Goal: Task Accomplishment & Management: Manage account settings

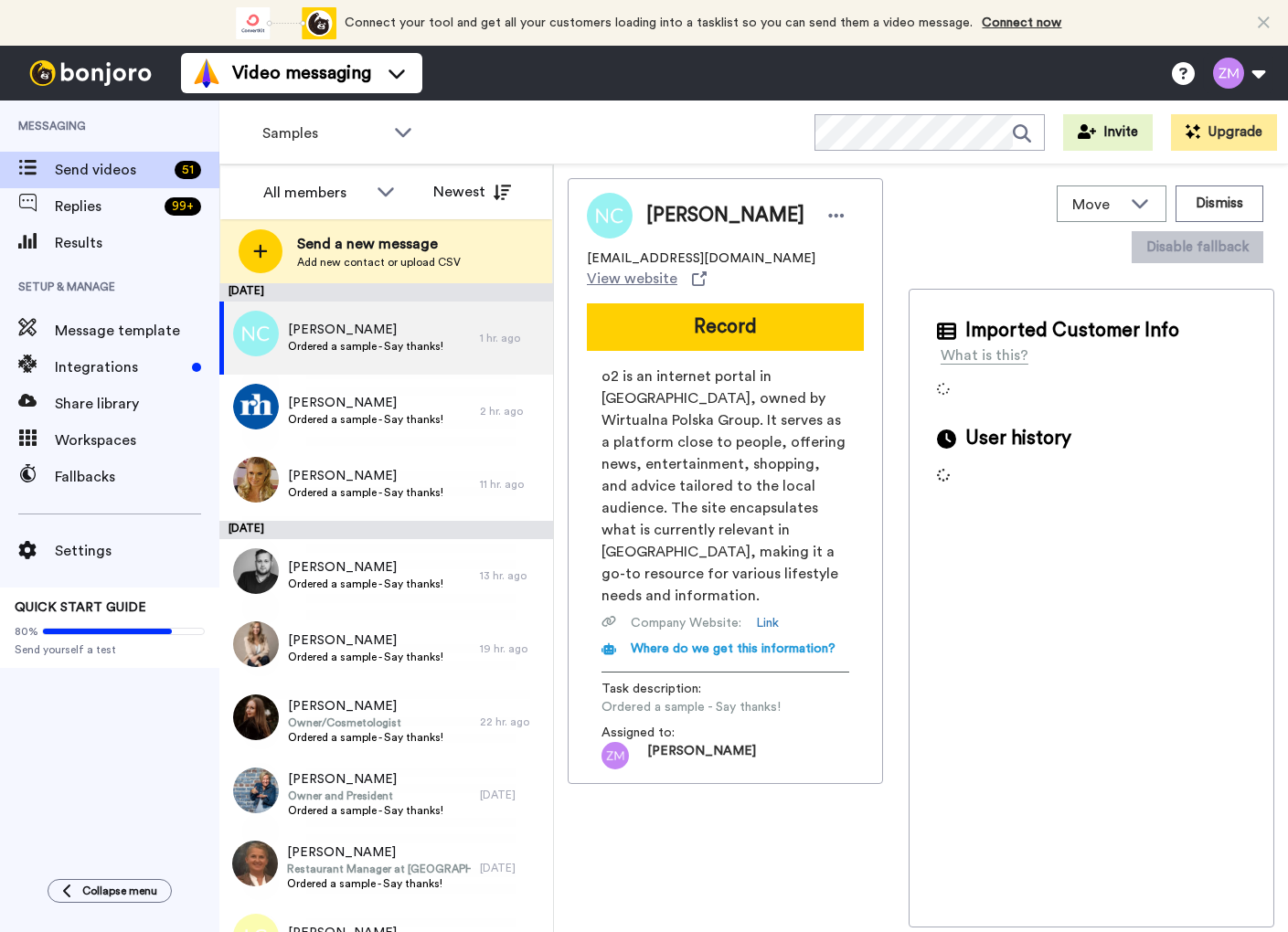
click at [1228, 80] on button at bounding box center [1239, 73] width 69 height 40
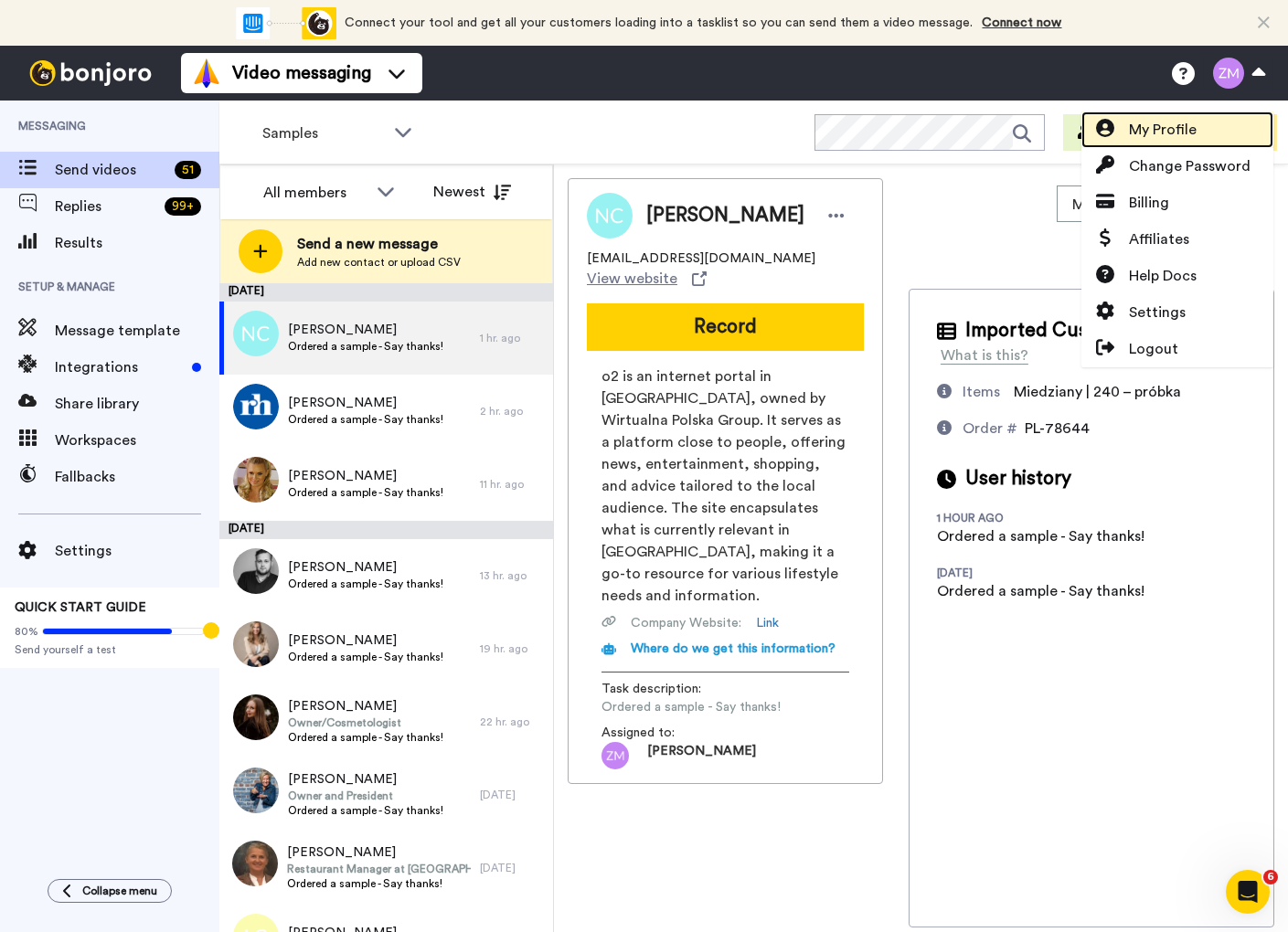
click at [1168, 125] on span "My Profile" at bounding box center [1163, 130] width 67 height 22
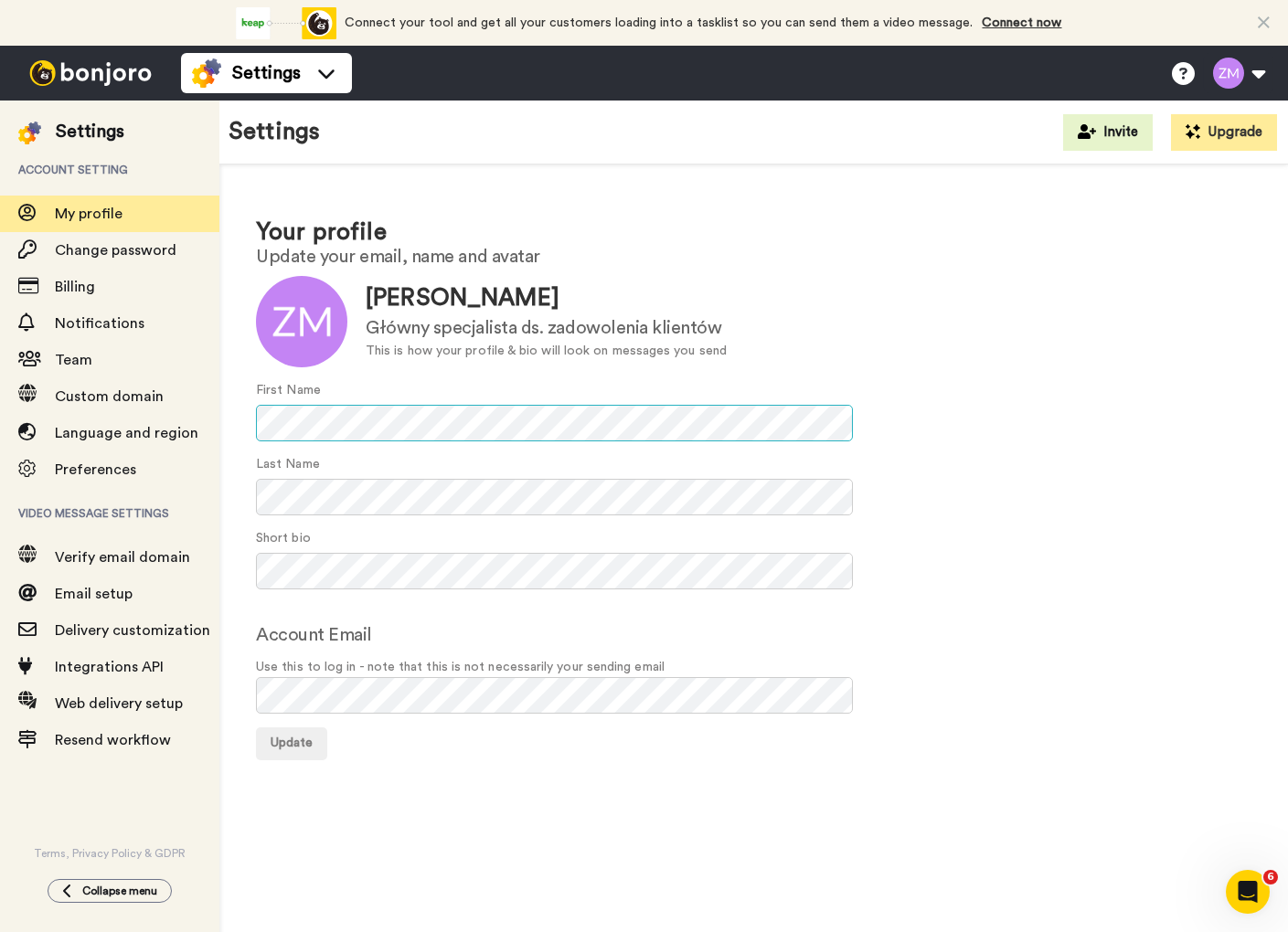
click at [249, 422] on div "Your profile Update your email, name and avatar Update Emilia Główny specjalist…" at bounding box center [754, 487] width 1069 height 647
click at [285, 744] on span "Update" at bounding box center [292, 743] width 42 height 12
